Goal: Transaction & Acquisition: Obtain resource

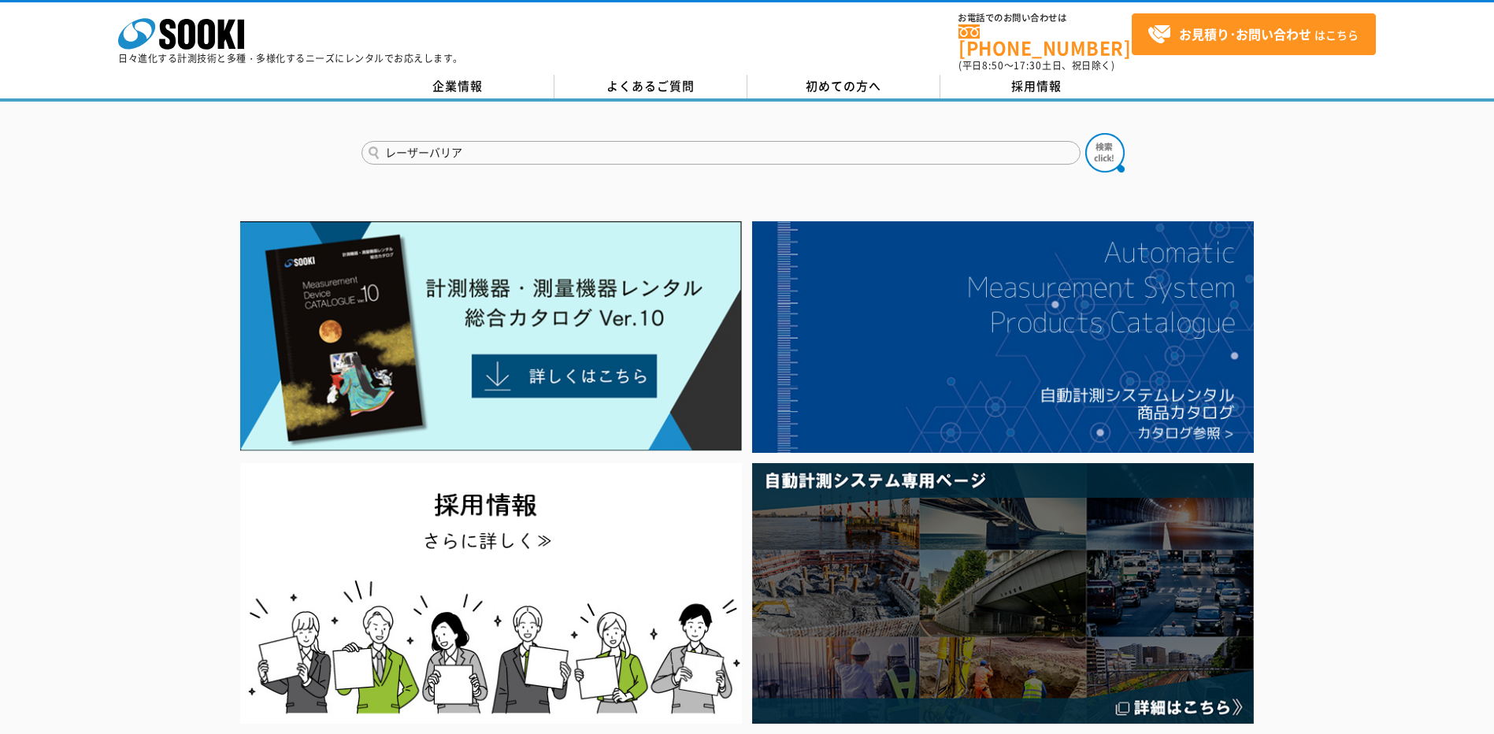
type input "レーザーバリア"
click at [1085, 133] on button at bounding box center [1104, 152] width 39 height 39
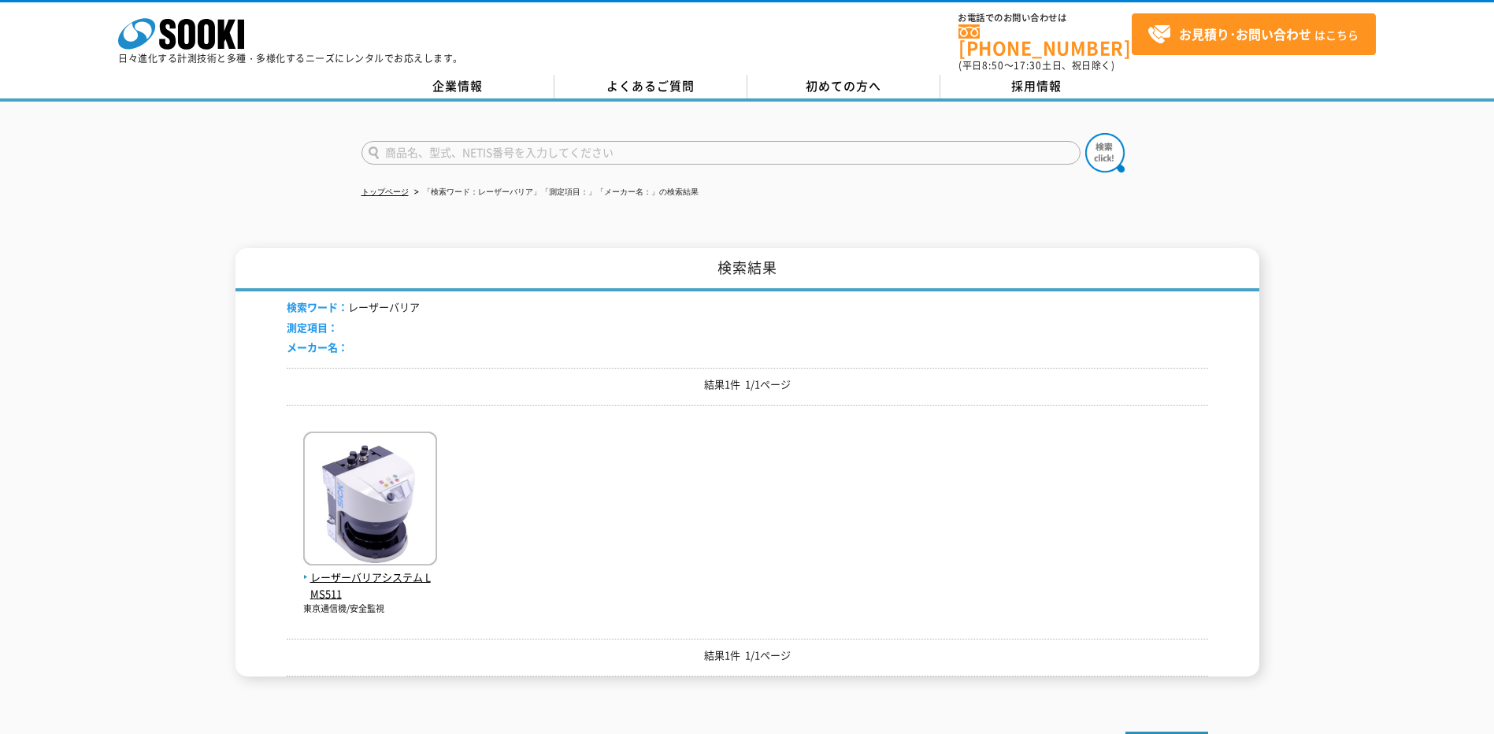
scroll to position [79, 0]
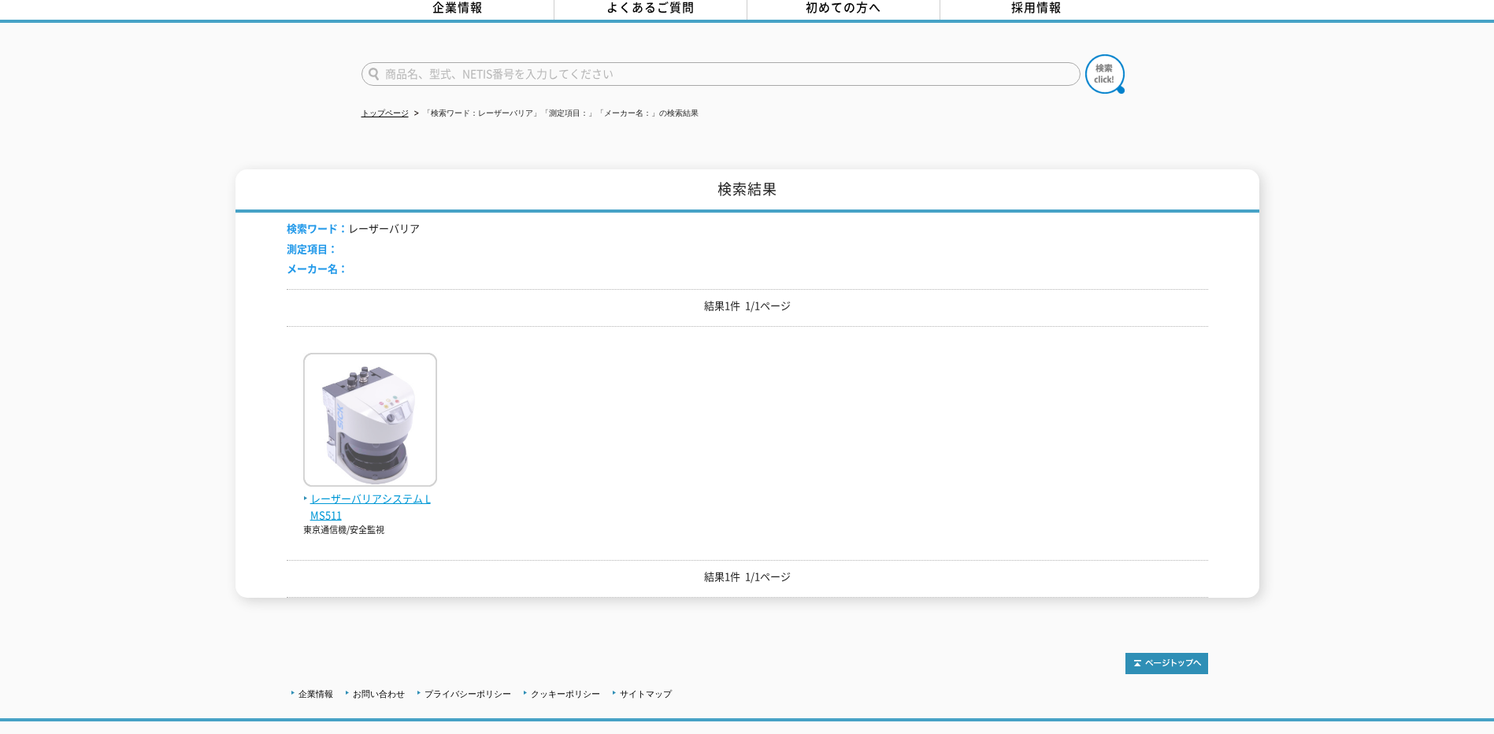
click at [403, 413] on img at bounding box center [370, 422] width 134 height 138
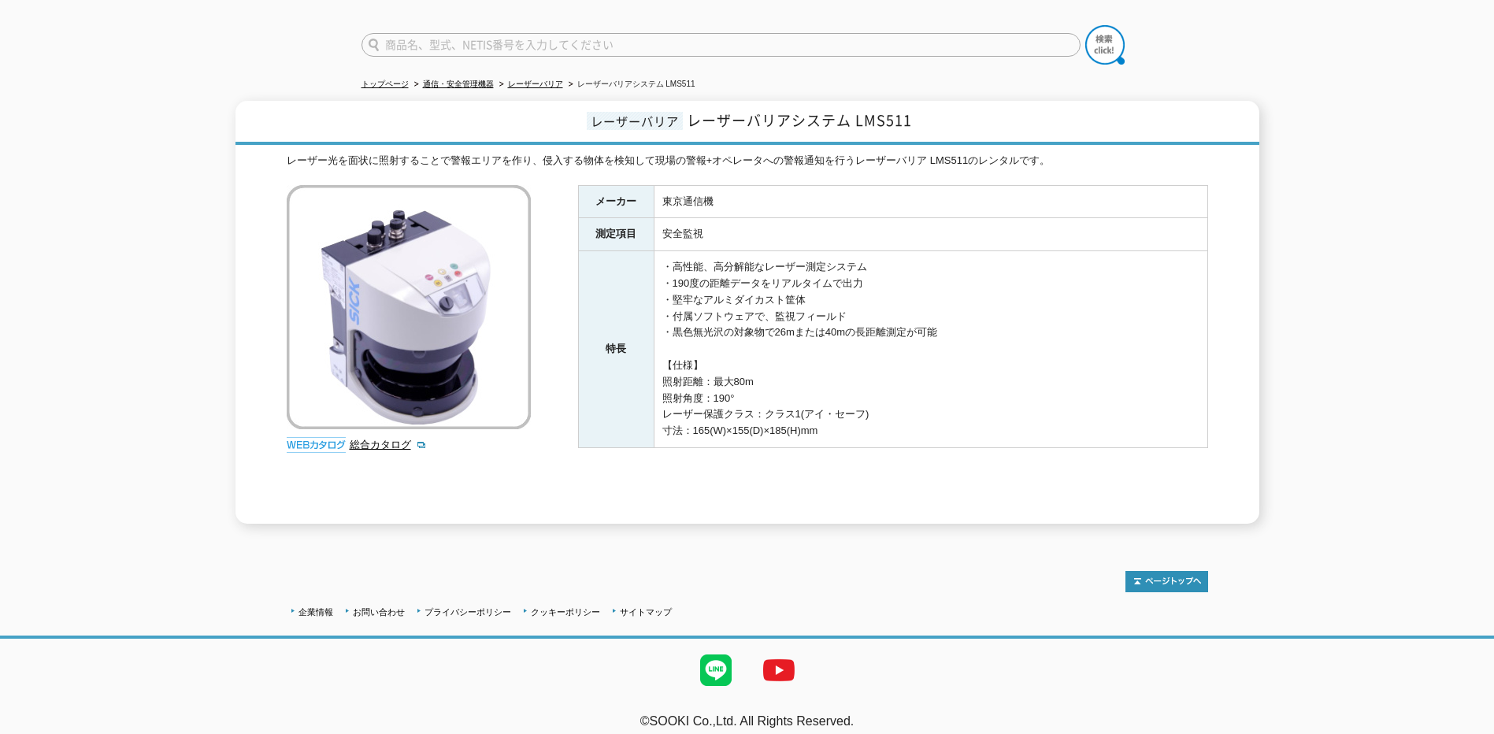
scroll to position [112, 0]
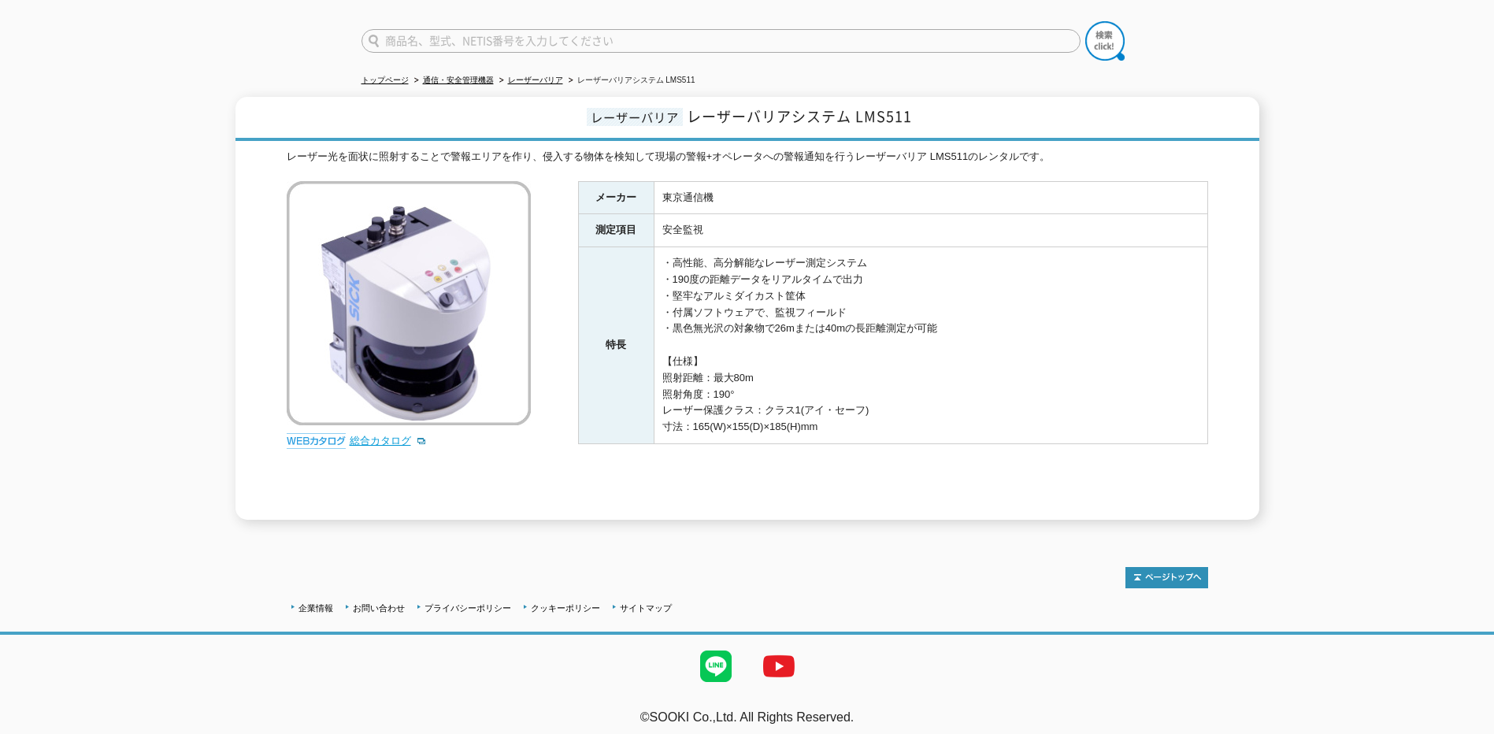
click at [369, 435] on link "総合カタログ" at bounding box center [388, 441] width 77 height 12
click at [1462, 320] on div "レーザーバリア レーザーバリアシステム LMS511 レーザー光を面状に照射することで警報エリアを作り、侵入する物体を検知して現場の警報+オペレータへの警報通…" at bounding box center [747, 308] width 1494 height 423
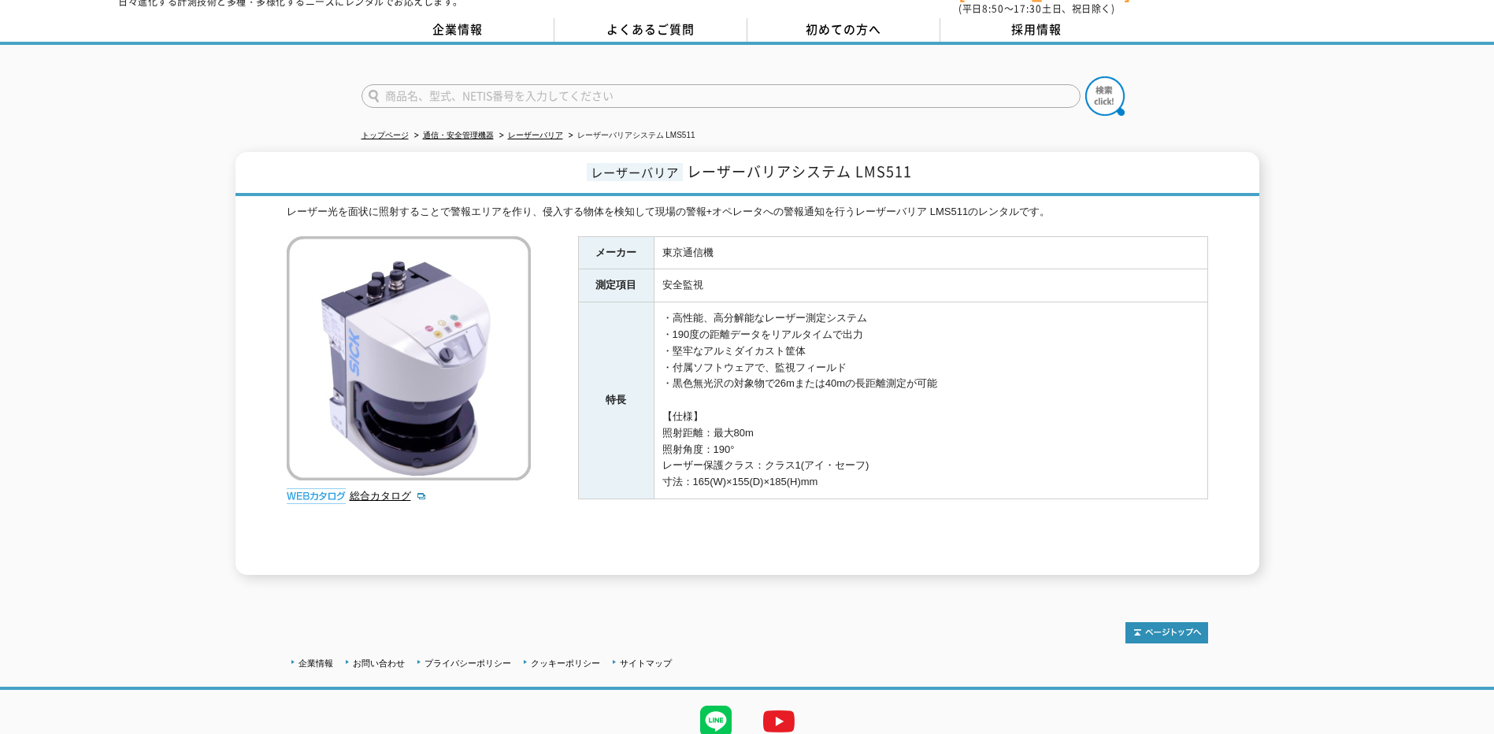
scroll to position [0, 0]
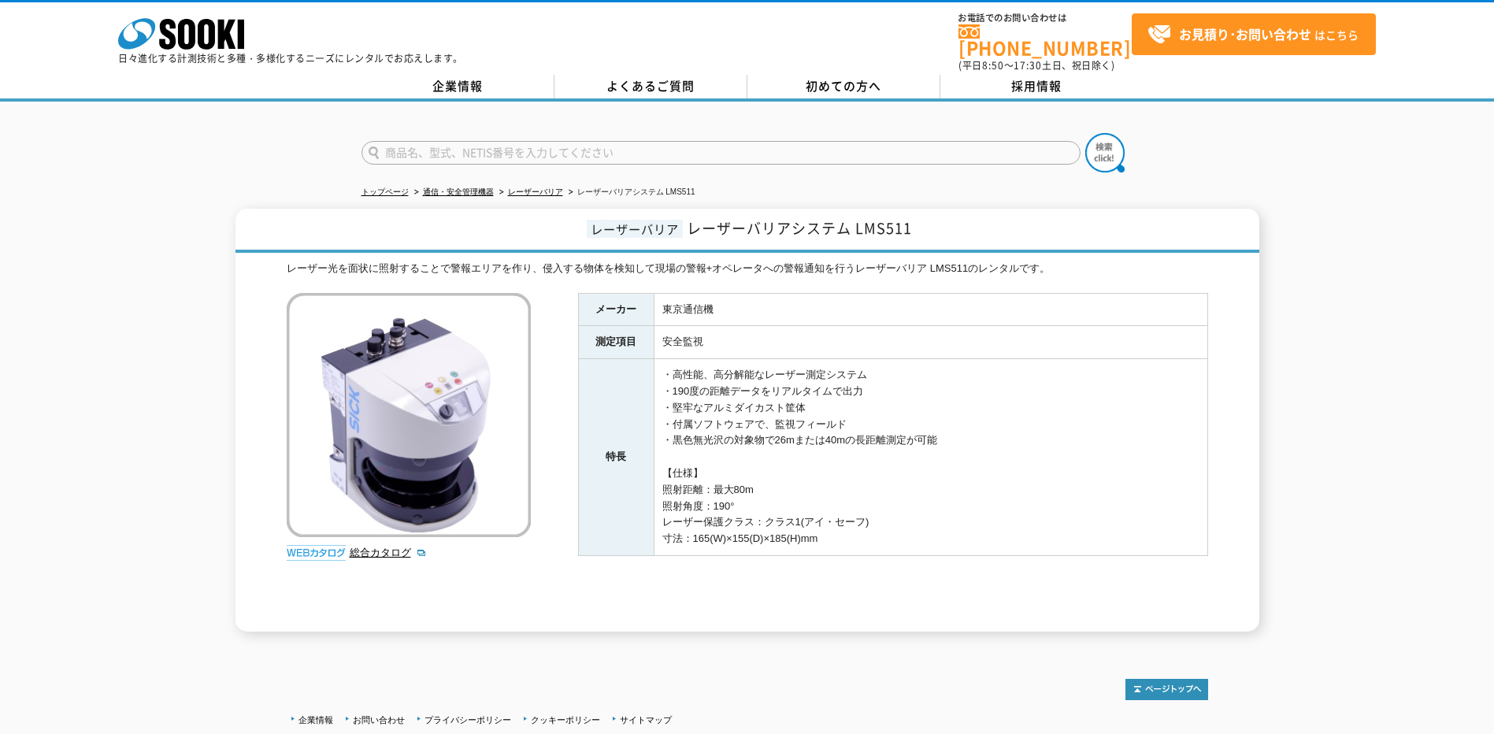
click at [1428, 414] on div "レーザーバリア レーザーバリアシステム LMS511 レーザー光を面状に照射することで警報エリアを作り、侵入する物体を検知して現場の警報+オペレータへの警報通…" at bounding box center [747, 420] width 1494 height 423
